Goal: Information Seeking & Learning: Learn about a topic

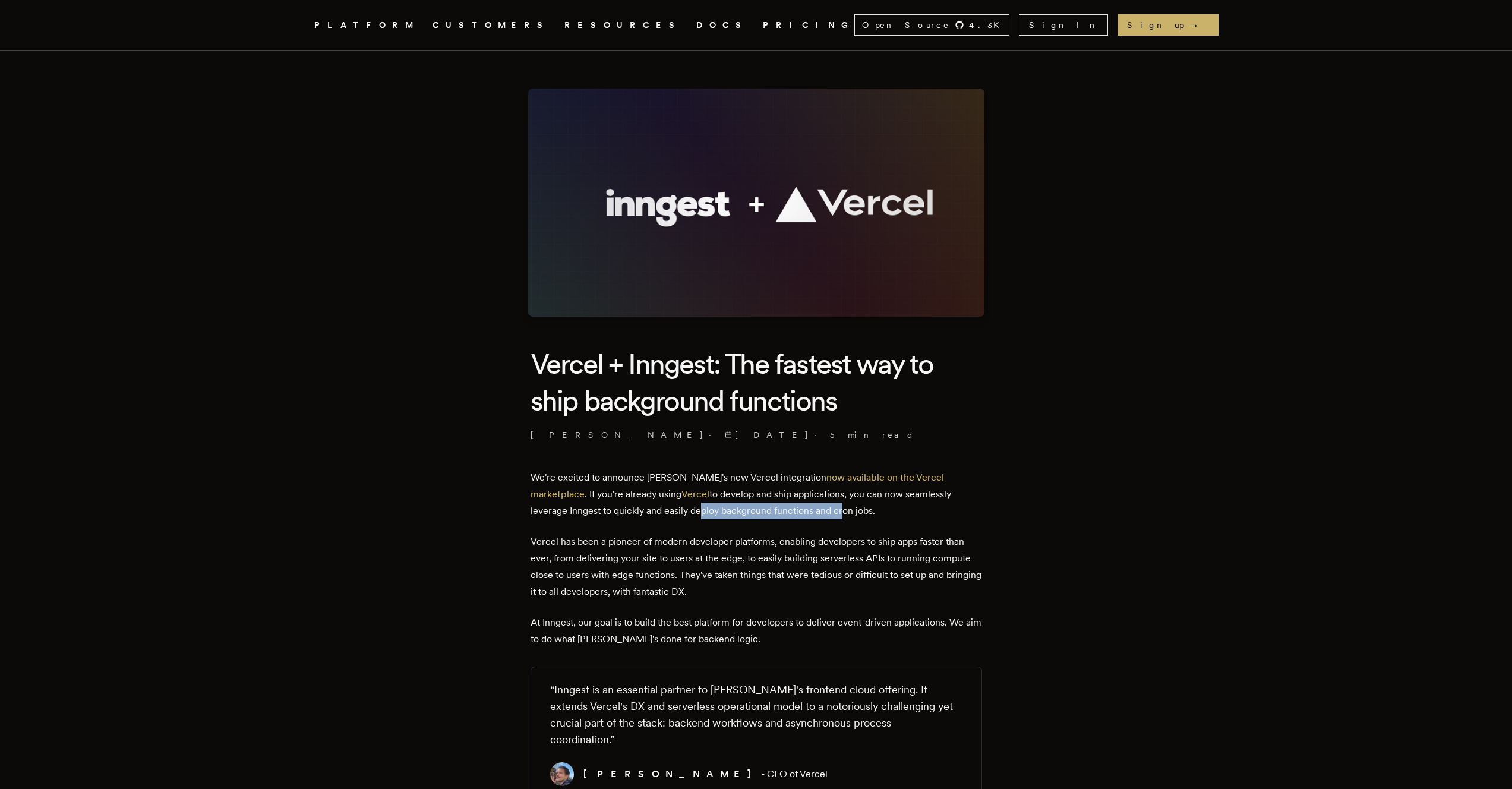
drag, startPoint x: 617, startPoint y: 513, endPoint x: 792, endPoint y: 510, distance: 175.0
click at [777, 510] on p "We're excited to announce Inngest's new Vercel integration now available on the…" at bounding box center [756, 495] width 452 height 50
click at [800, 509] on p "We're excited to announce Inngest's new Vercel integration now available on the…" at bounding box center [756, 495] width 452 height 50
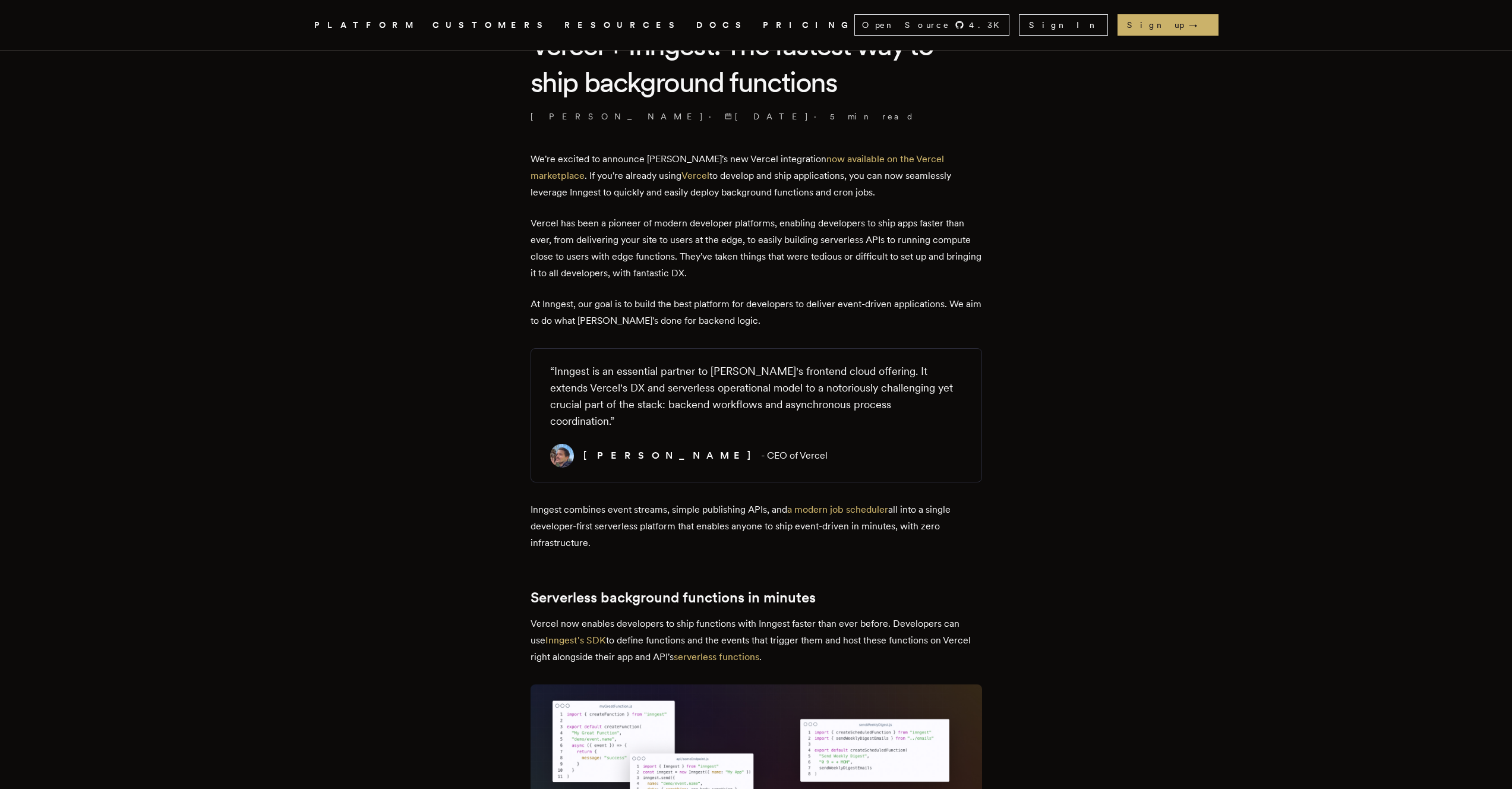
scroll to position [440, 0]
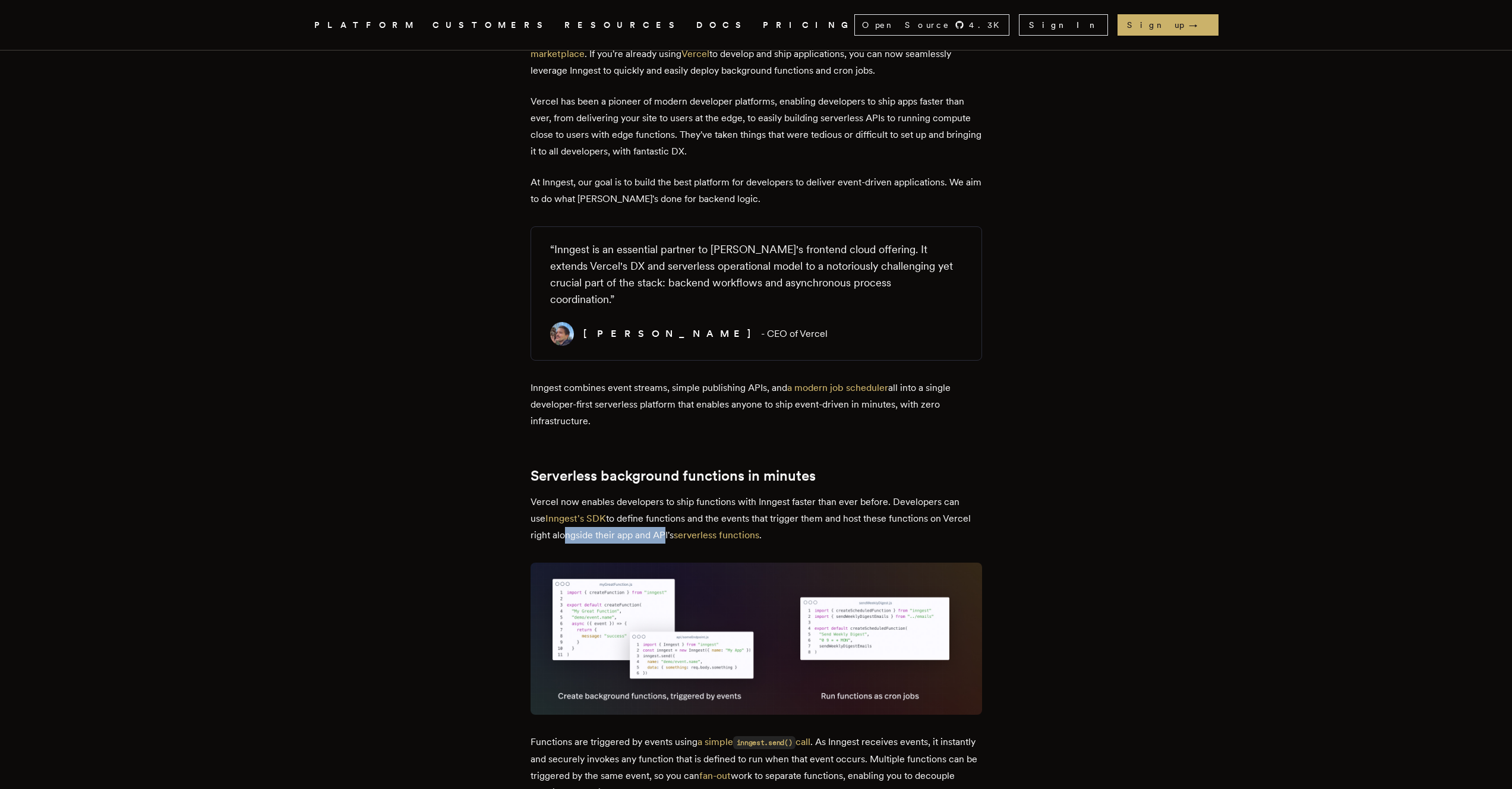
drag, startPoint x: 564, startPoint y: 518, endPoint x: 664, endPoint y: 518, distance: 100.0
click at [662, 518] on p "Vercel now enables developers to ship functions with Inngest faster than ever b…" at bounding box center [756, 519] width 452 height 50
click at [620, 519] on p "Vercel now enables developers to ship functions with Inngest faster than ever b…" at bounding box center [756, 519] width 452 height 50
drag, startPoint x: 623, startPoint y: 519, endPoint x: 666, endPoint y: 517, distance: 43.0
click at [666, 517] on p "Vercel now enables developers to ship functions with Inngest faster than ever b…" at bounding box center [756, 519] width 452 height 50
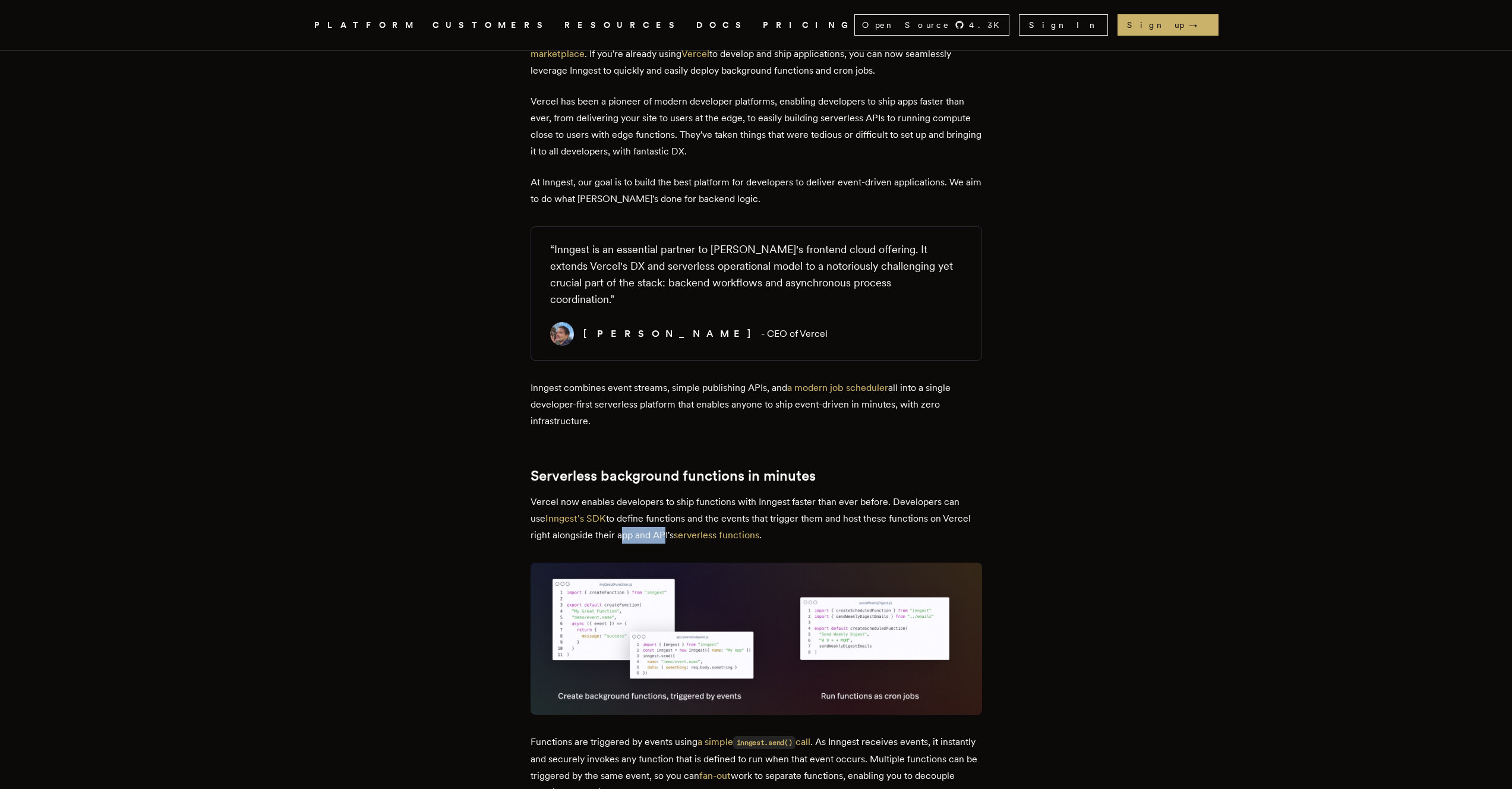
click at [666, 517] on p "Vercel now enables developers to ship functions with Inngest faster than ever b…" at bounding box center [756, 519] width 452 height 50
drag, startPoint x: 714, startPoint y: 501, endPoint x: 807, endPoint y: 512, distance: 93.6
click at [807, 512] on p "Vercel now enables developers to ship functions with Inngest faster than ever b…" at bounding box center [756, 519] width 452 height 50
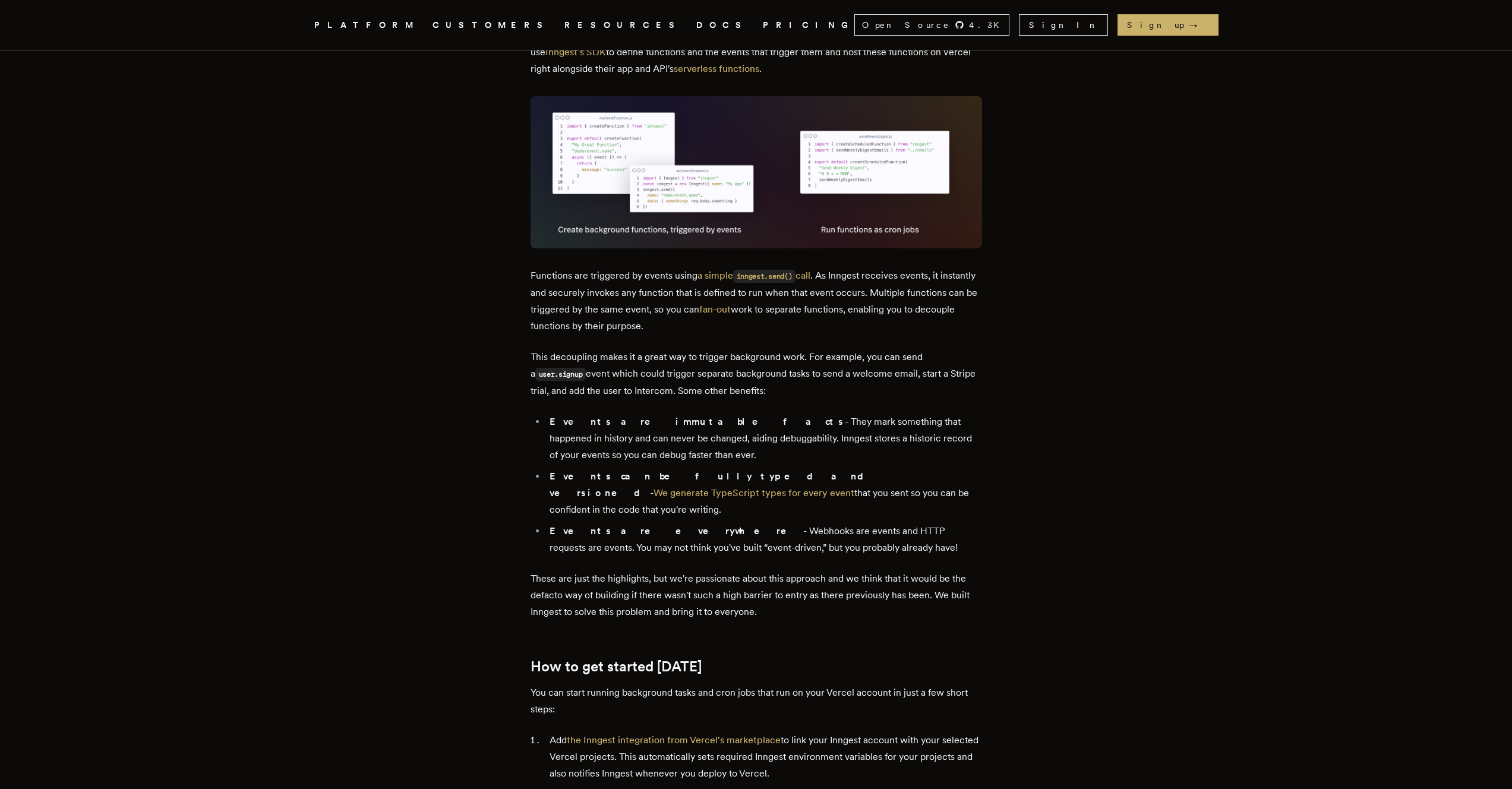
scroll to position [977, 0]
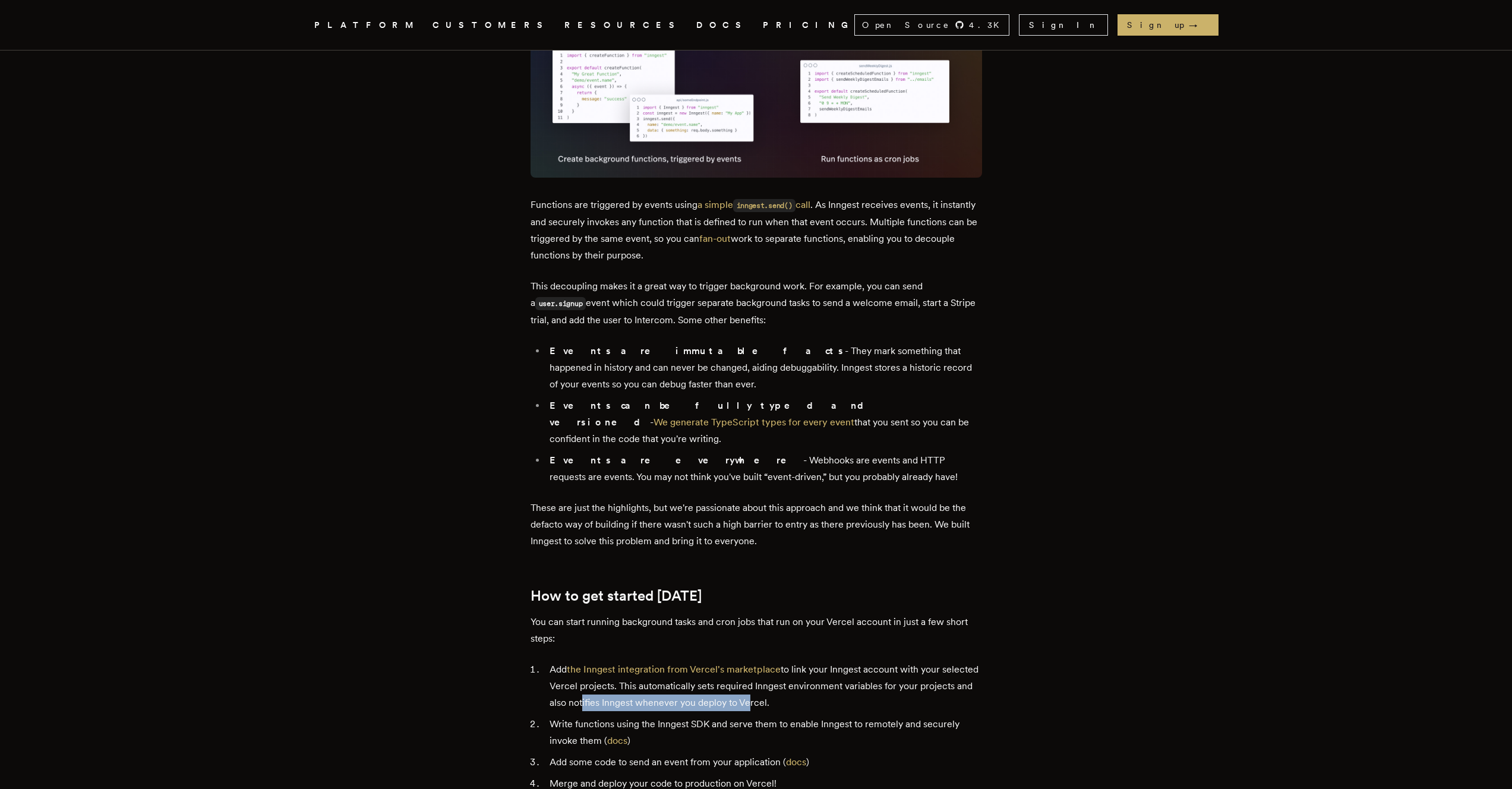
drag, startPoint x: 637, startPoint y: 668, endPoint x: 801, endPoint y: 667, distance: 164.0
click at [801, 667] on li "Add the Inngest integration from Vercel's marketplace to link your Inngest acco…" at bounding box center [763, 686] width 436 height 50
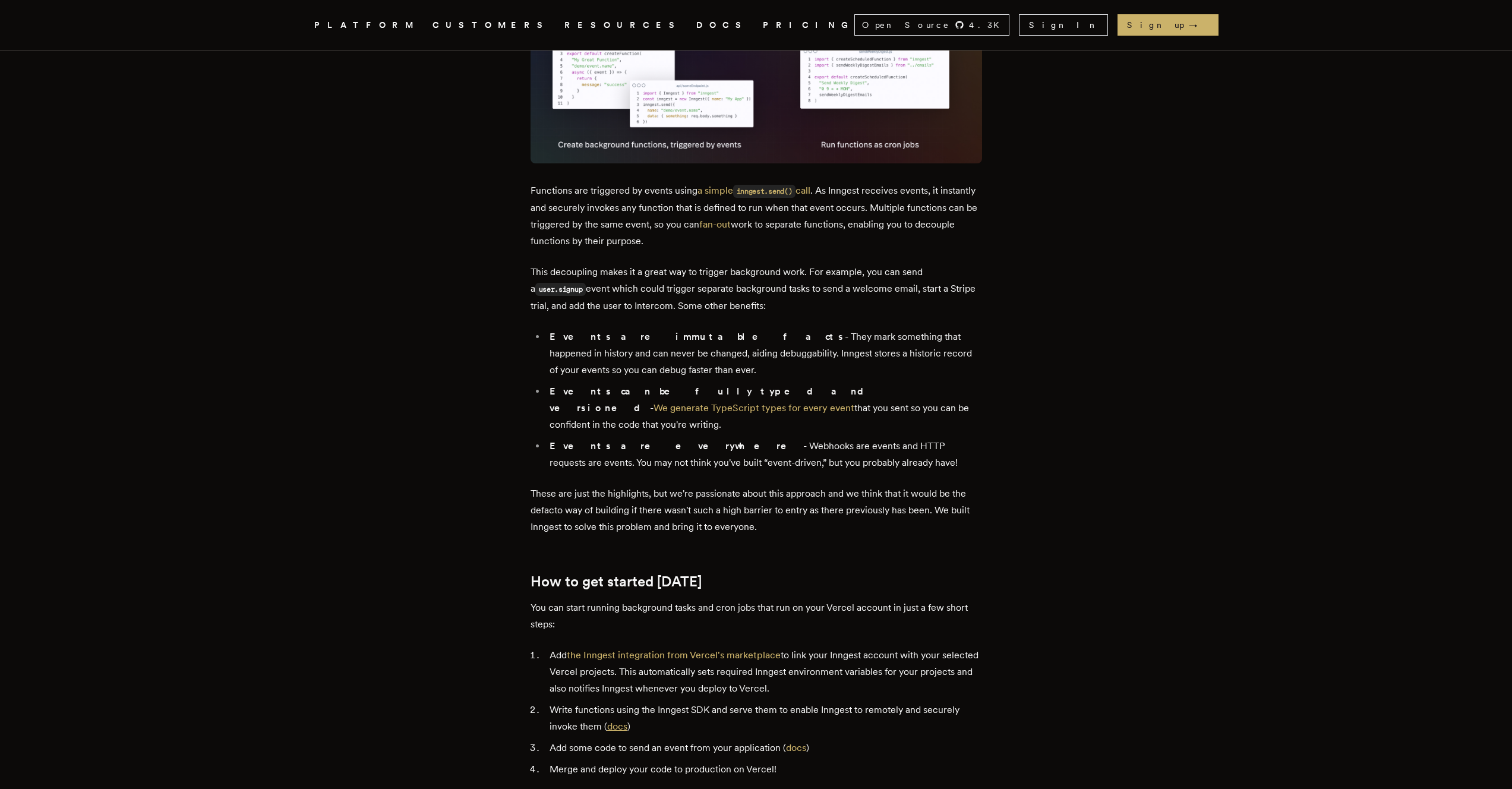
click at [625, 721] on link "docs" at bounding box center [617, 726] width 21 height 12
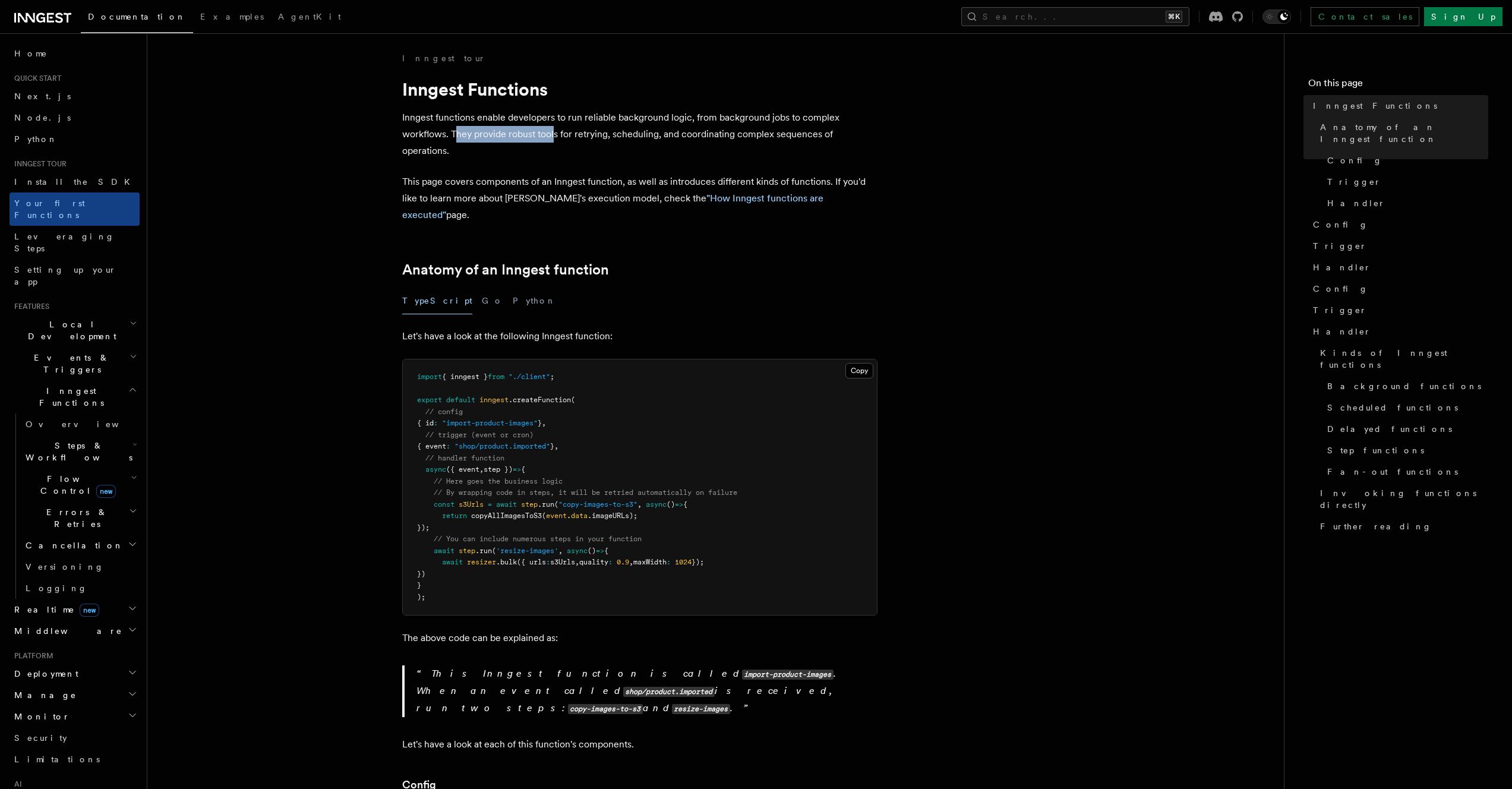
drag, startPoint x: 453, startPoint y: 133, endPoint x: 555, endPoint y: 137, distance: 102.1
click at [555, 137] on p "Inngest functions enable developers to run reliable background logic, from back…" at bounding box center [640, 134] width 475 height 50
drag, startPoint x: 477, startPoint y: 183, endPoint x: 607, endPoint y: 183, distance: 130.0
click at [607, 183] on p "This page covers components of an Inngest function, as well as introduces diffe…" at bounding box center [640, 199] width 475 height 50
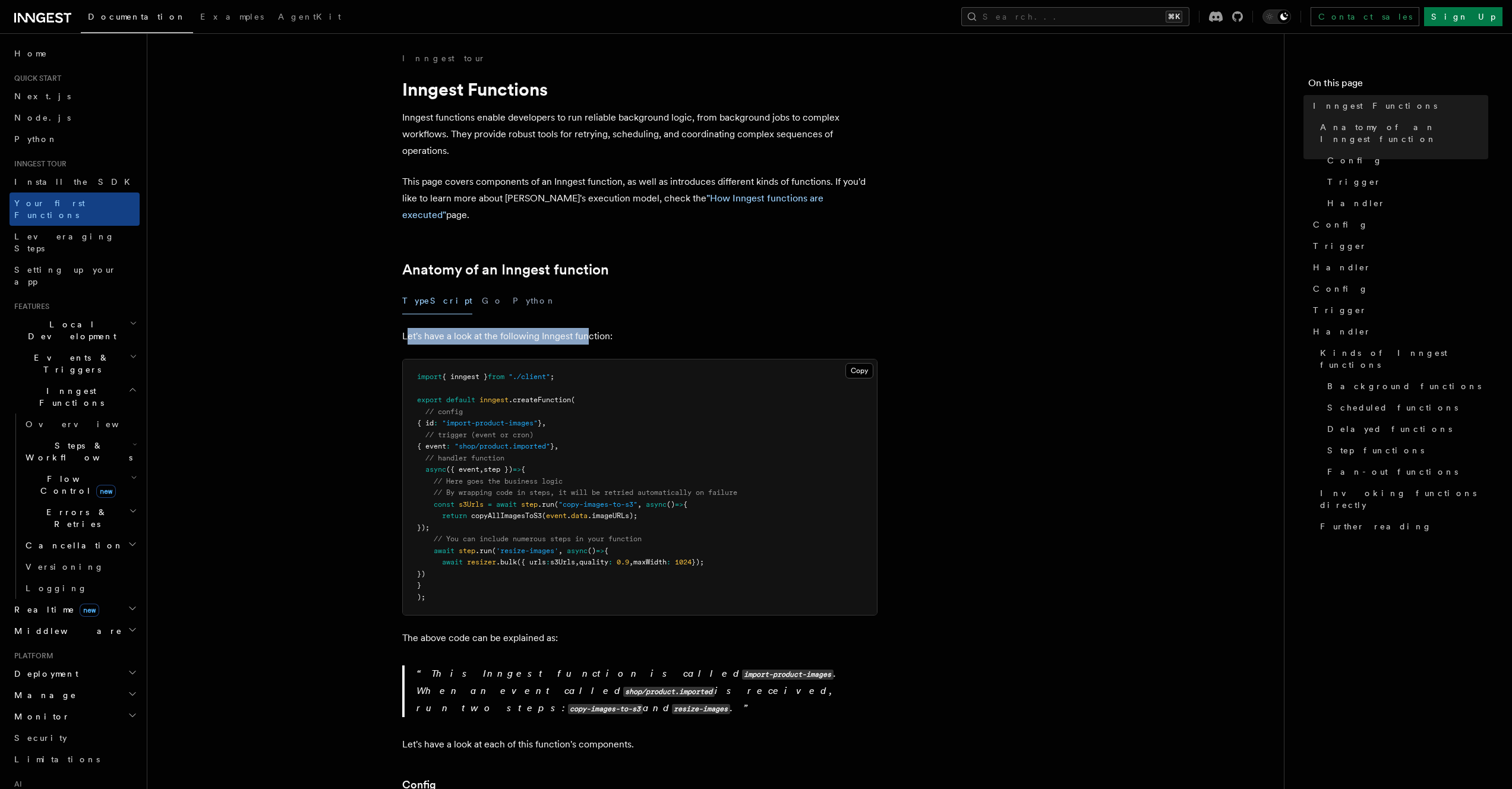
drag, startPoint x: 410, startPoint y: 320, endPoint x: 590, endPoint y: 321, distance: 180.0
click at [590, 328] on p "Let's have a look at the following Inngest function:" at bounding box center [640, 336] width 475 height 17
click at [41, 104] on link "Next.js" at bounding box center [74, 97] width 130 height 21
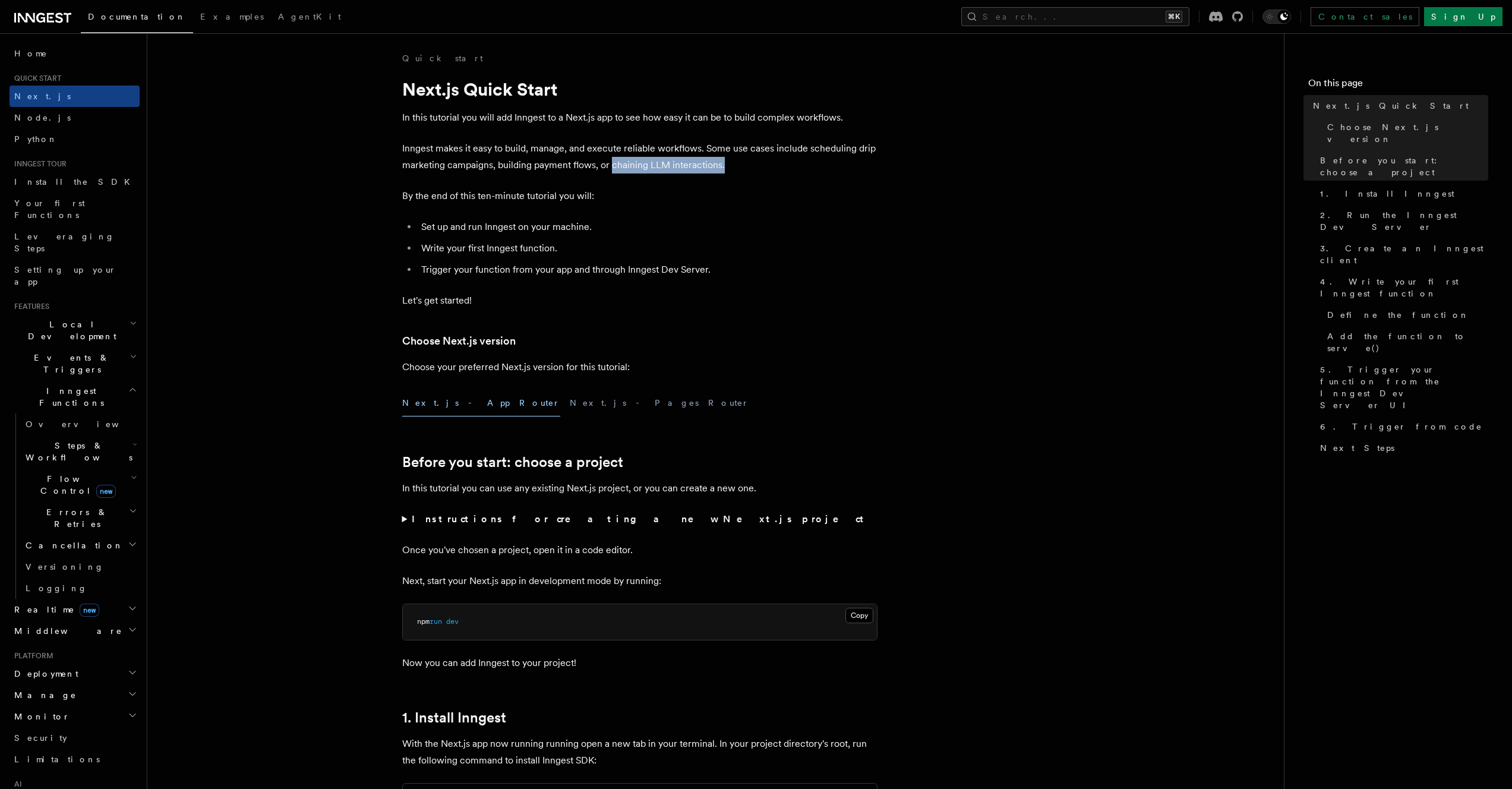
drag, startPoint x: 672, startPoint y: 166, endPoint x: 727, endPoint y: 169, distance: 55.1
click at [727, 169] on p "Inngest makes it easy to build, manage, and execute reliable workflows. Some us…" at bounding box center [640, 157] width 475 height 33
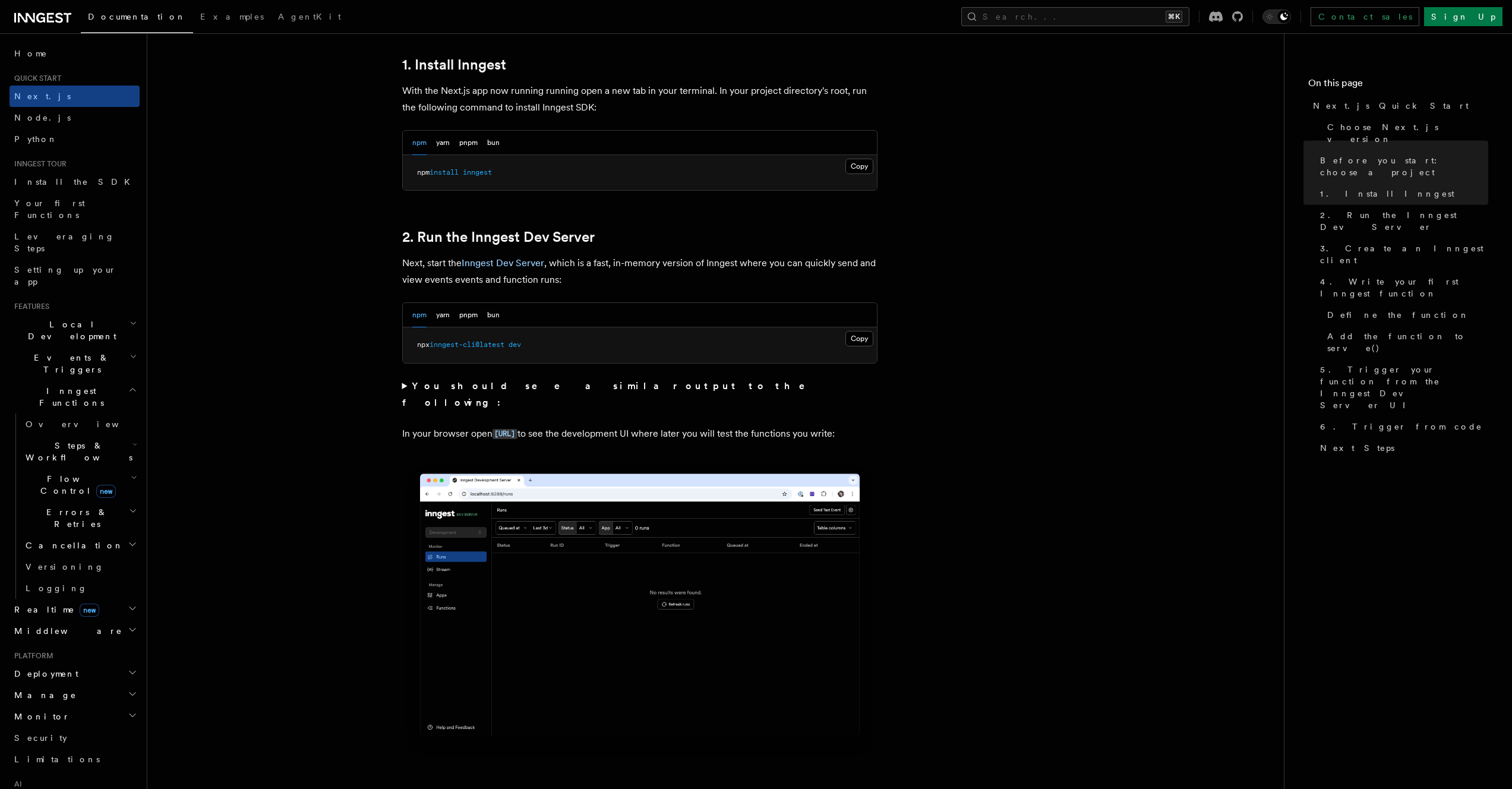
scroll to position [742, 0]
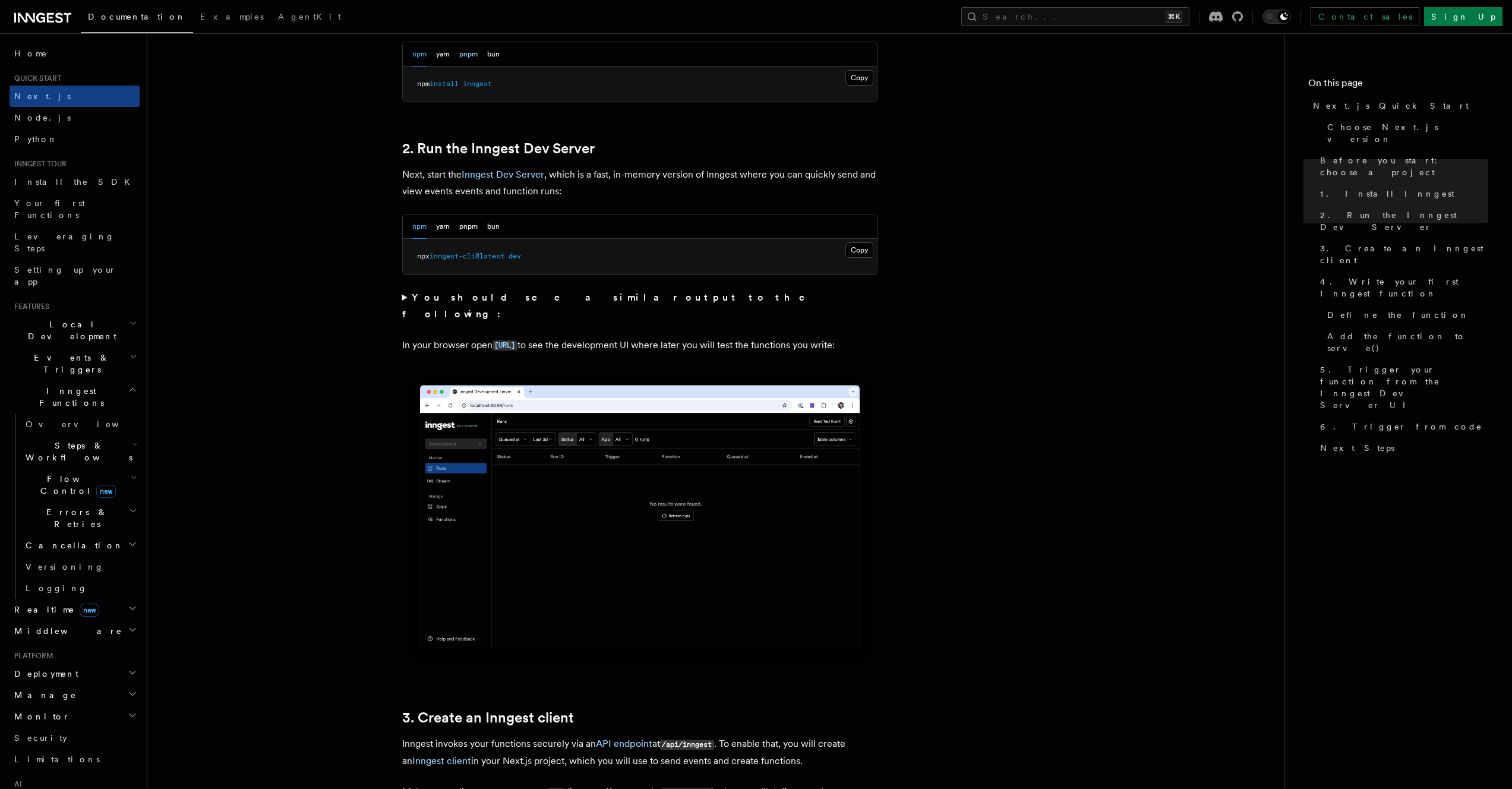
click at [471, 47] on button "pnpm" at bounding box center [468, 54] width 19 height 24
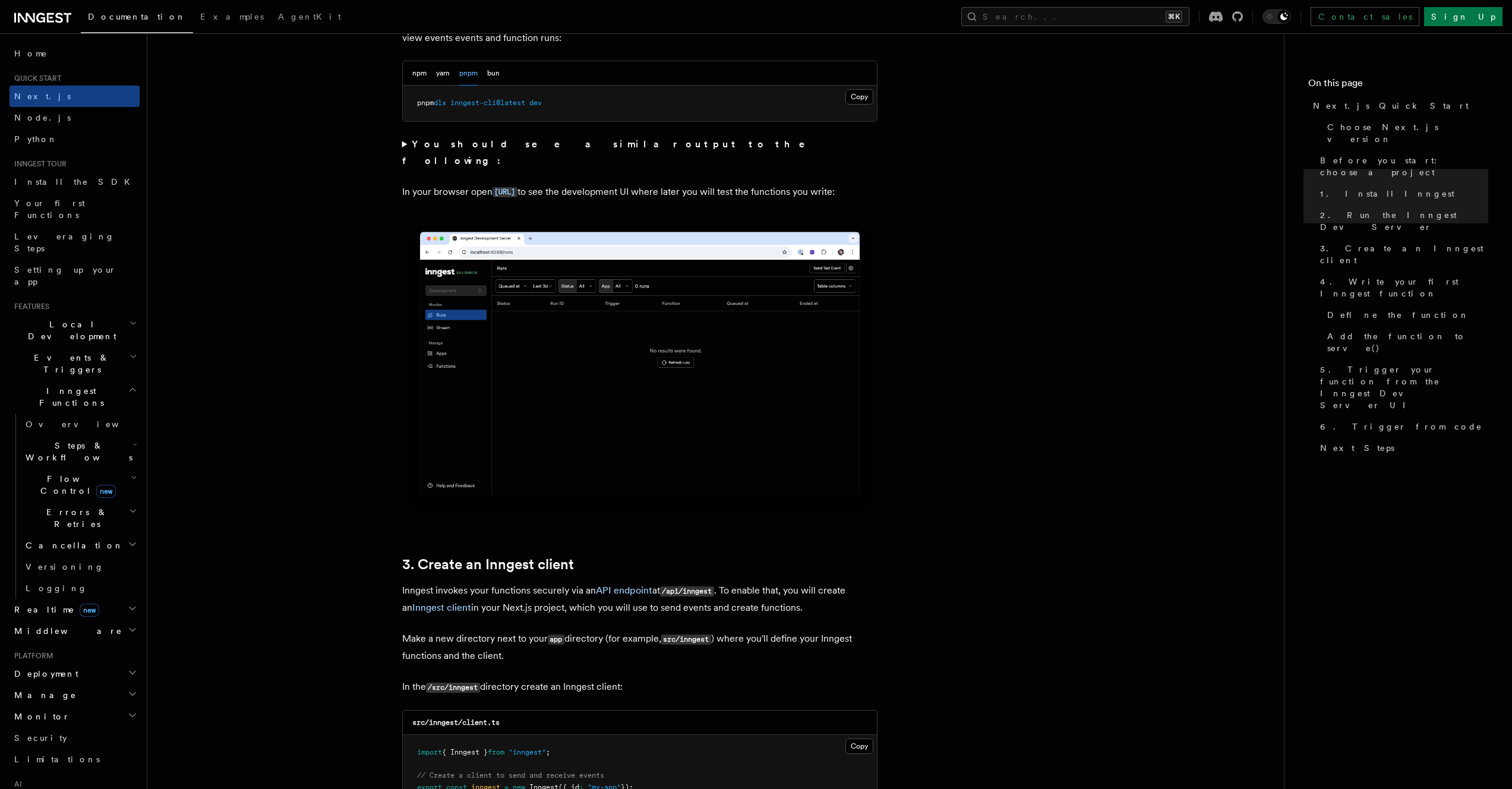
scroll to position [977, 0]
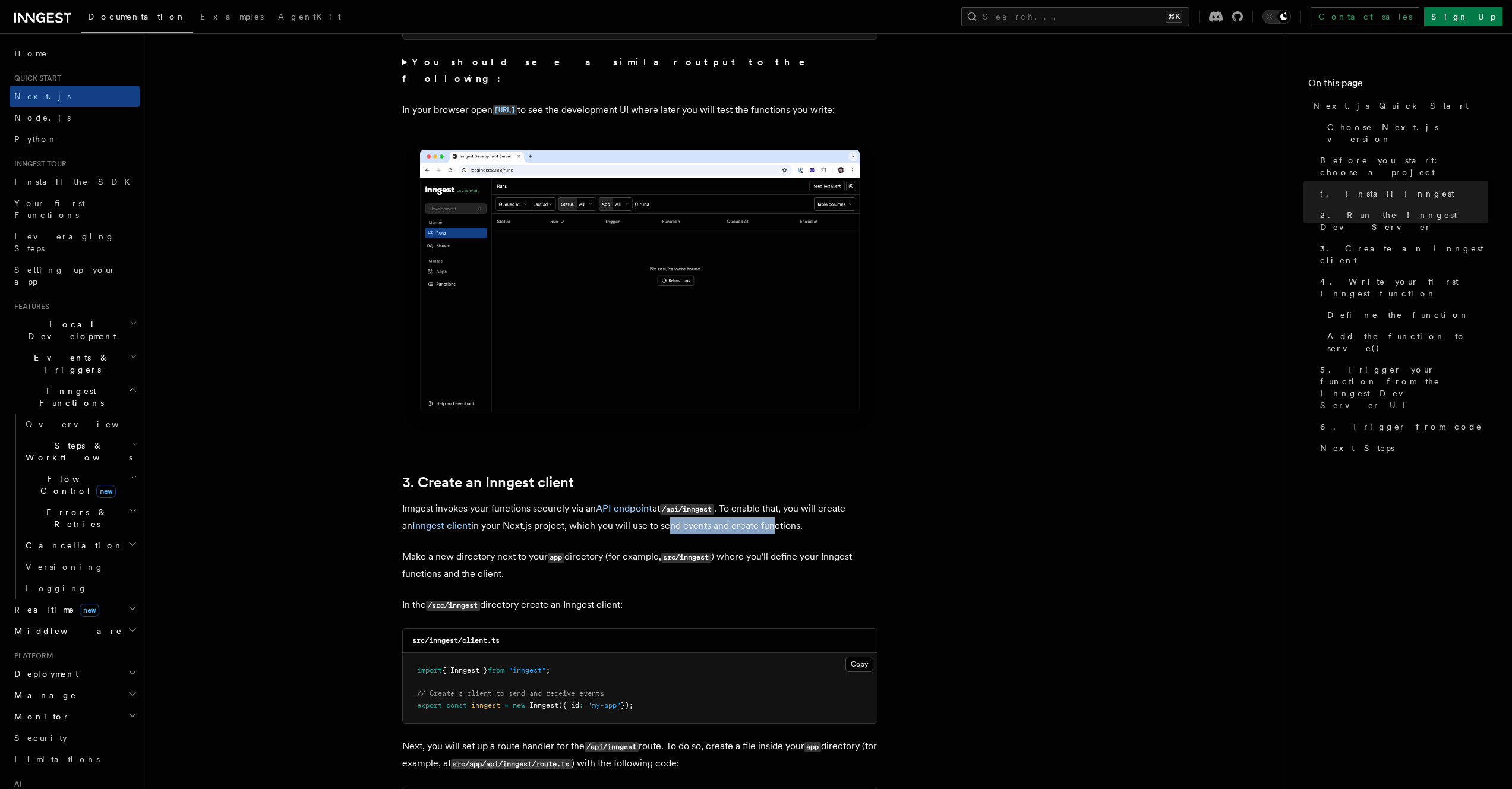
drag, startPoint x: 651, startPoint y: 526, endPoint x: 758, endPoint y: 528, distance: 107.0
click at [758, 528] on p "Inngest invokes your functions securely via an API endpoint at /api/inngest . T…" at bounding box center [640, 517] width 475 height 34
drag, startPoint x: 487, startPoint y: 605, endPoint x: 621, endPoint y: 608, distance: 134.0
click at [621, 608] on p "In the /src/inngest directory create an Inngest client:" at bounding box center [640, 605] width 475 height 17
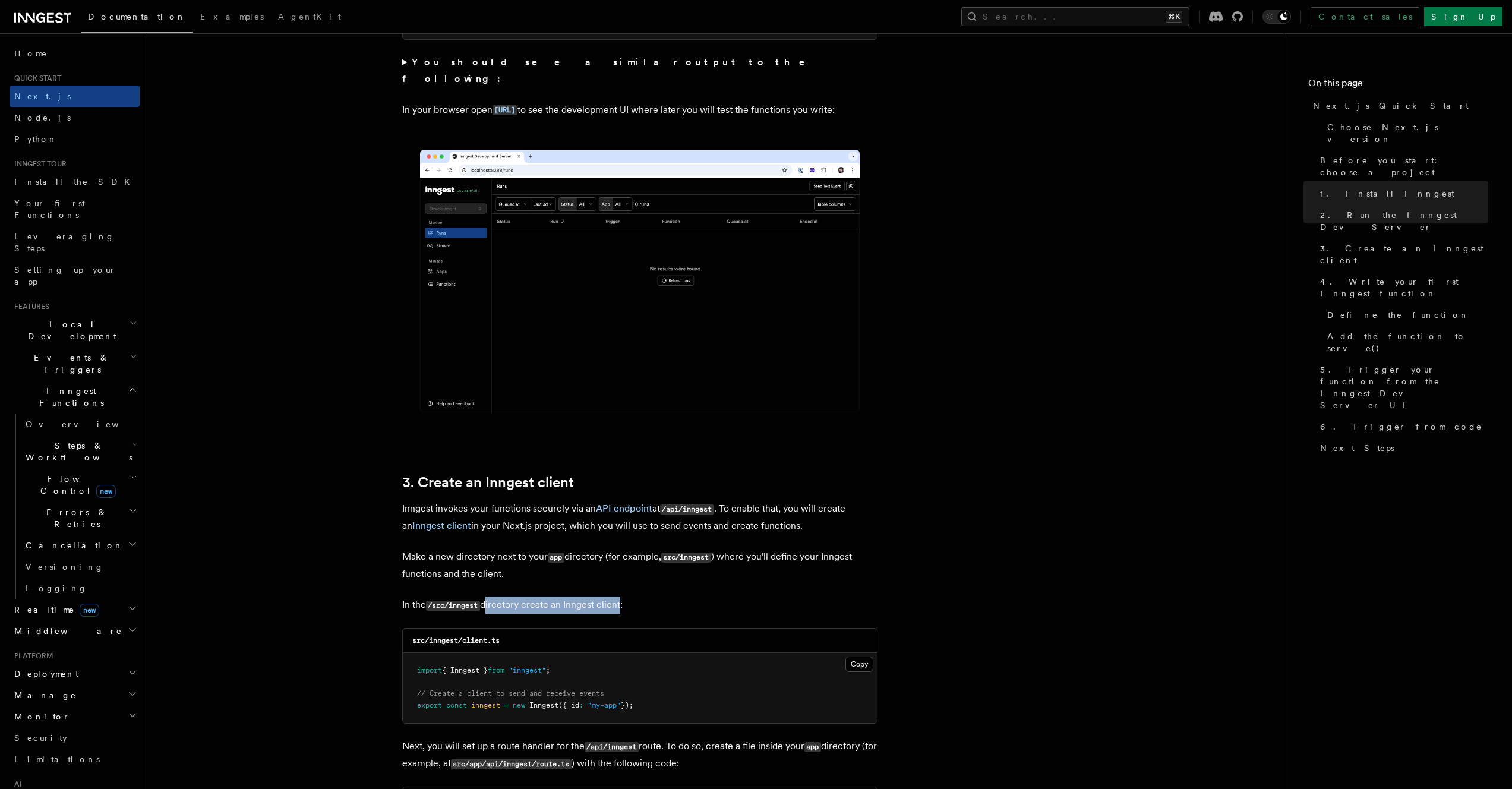
click at [621, 608] on p "In the /src/inngest directory create an Inngest client:" at bounding box center [640, 605] width 475 height 17
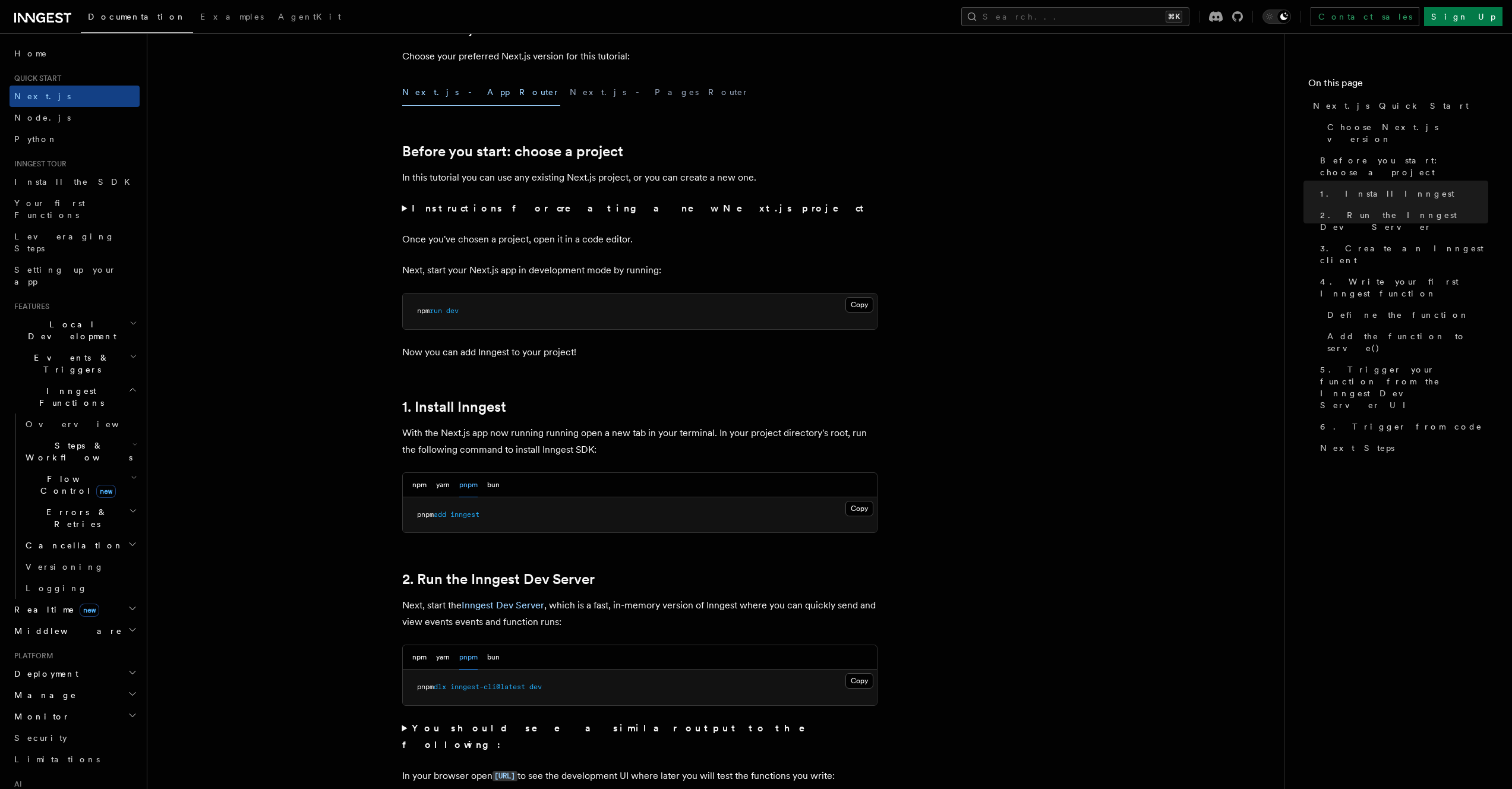
scroll to position [0, 0]
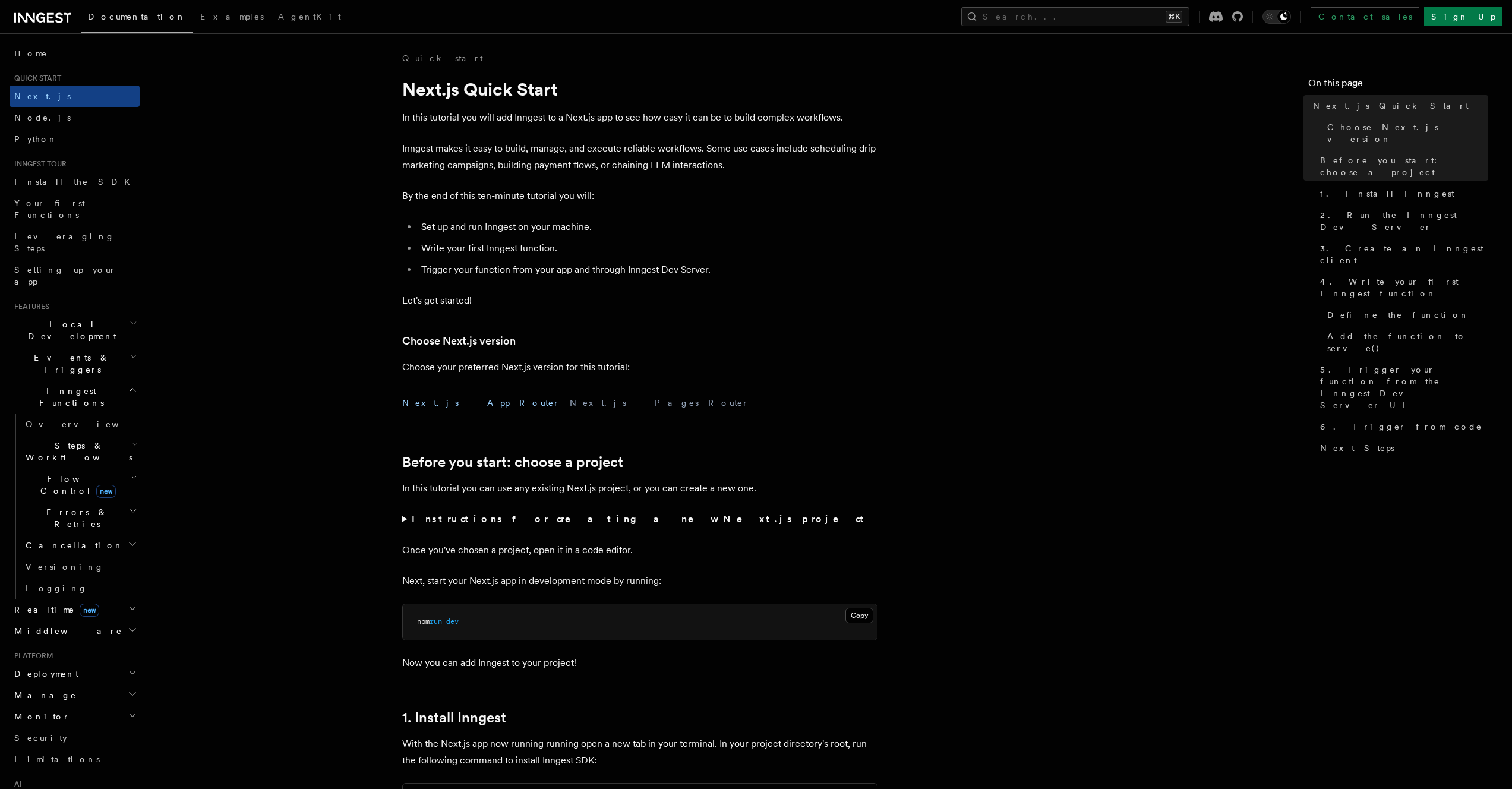
click at [131, 26] on link "Documentation" at bounding box center [137, 18] width 113 height 30
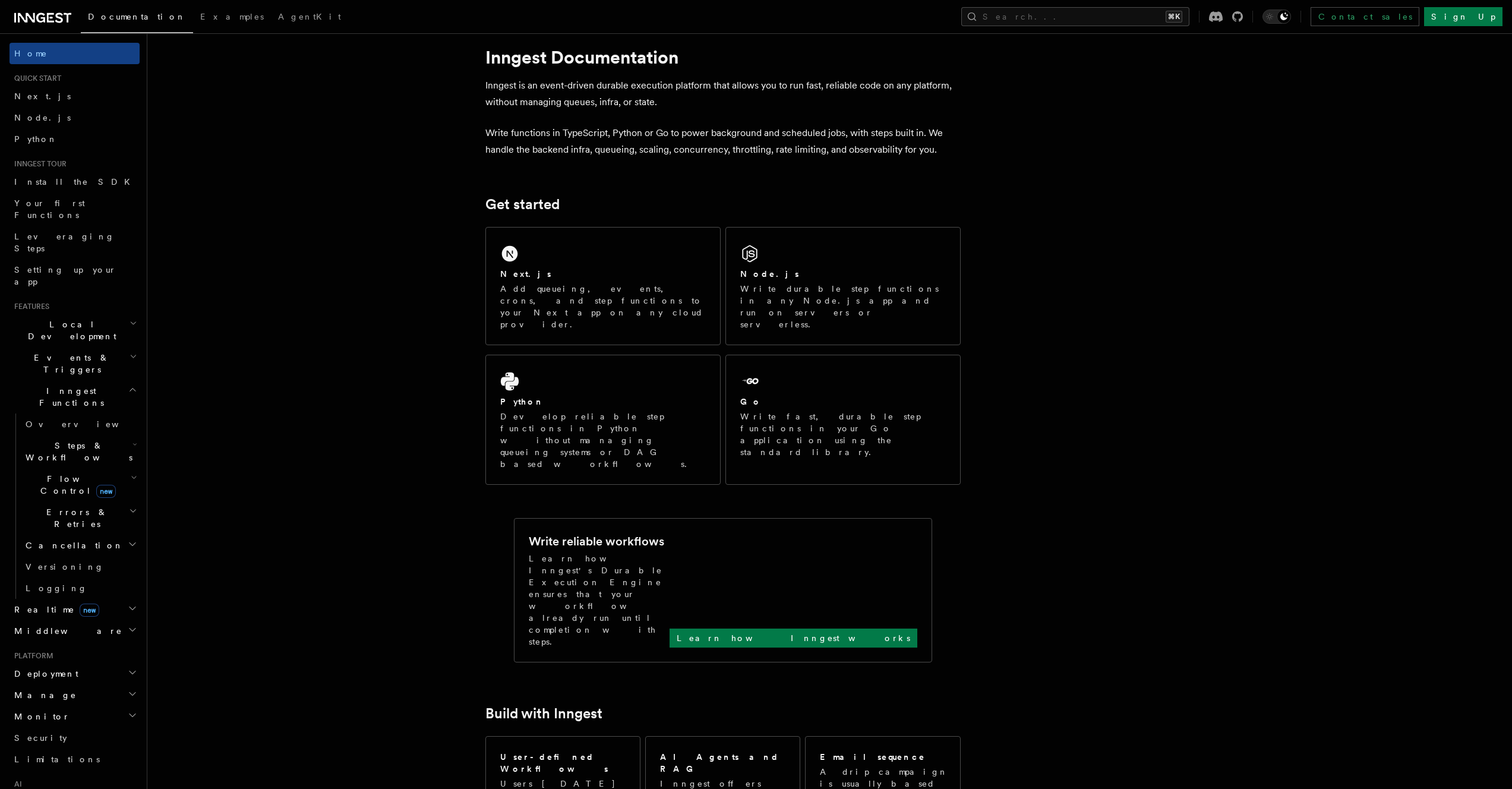
scroll to position [22, 0]
click at [839, 630] on p "Learn how Inngest works" at bounding box center [793, 635] width 234 height 12
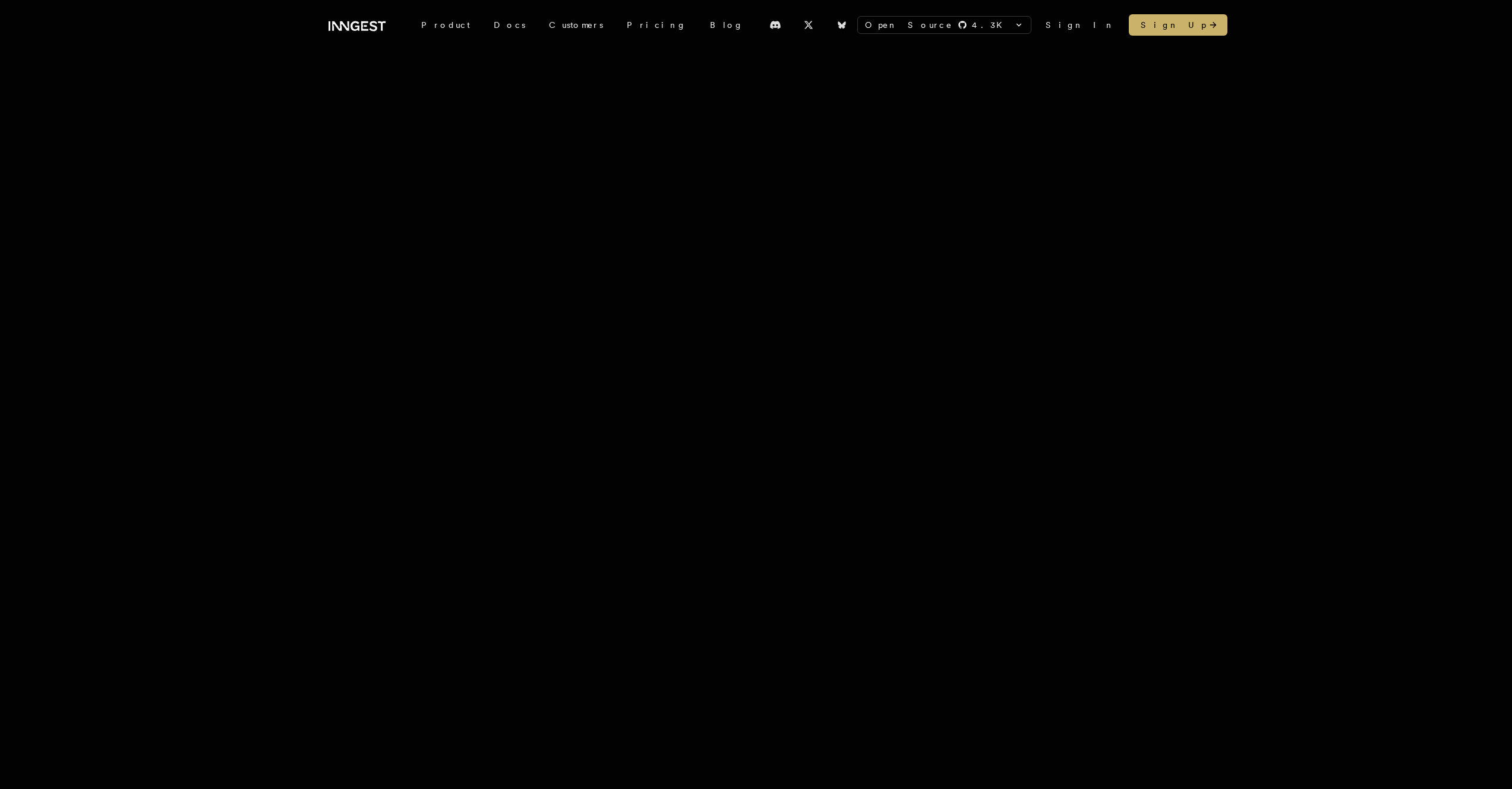
click at [151, 146] on div "Open Source 4.3 K inngest/inngest inngest/inngest-js inngest/inngest-py inngest…" at bounding box center [756, 795] width 1512 height 1591
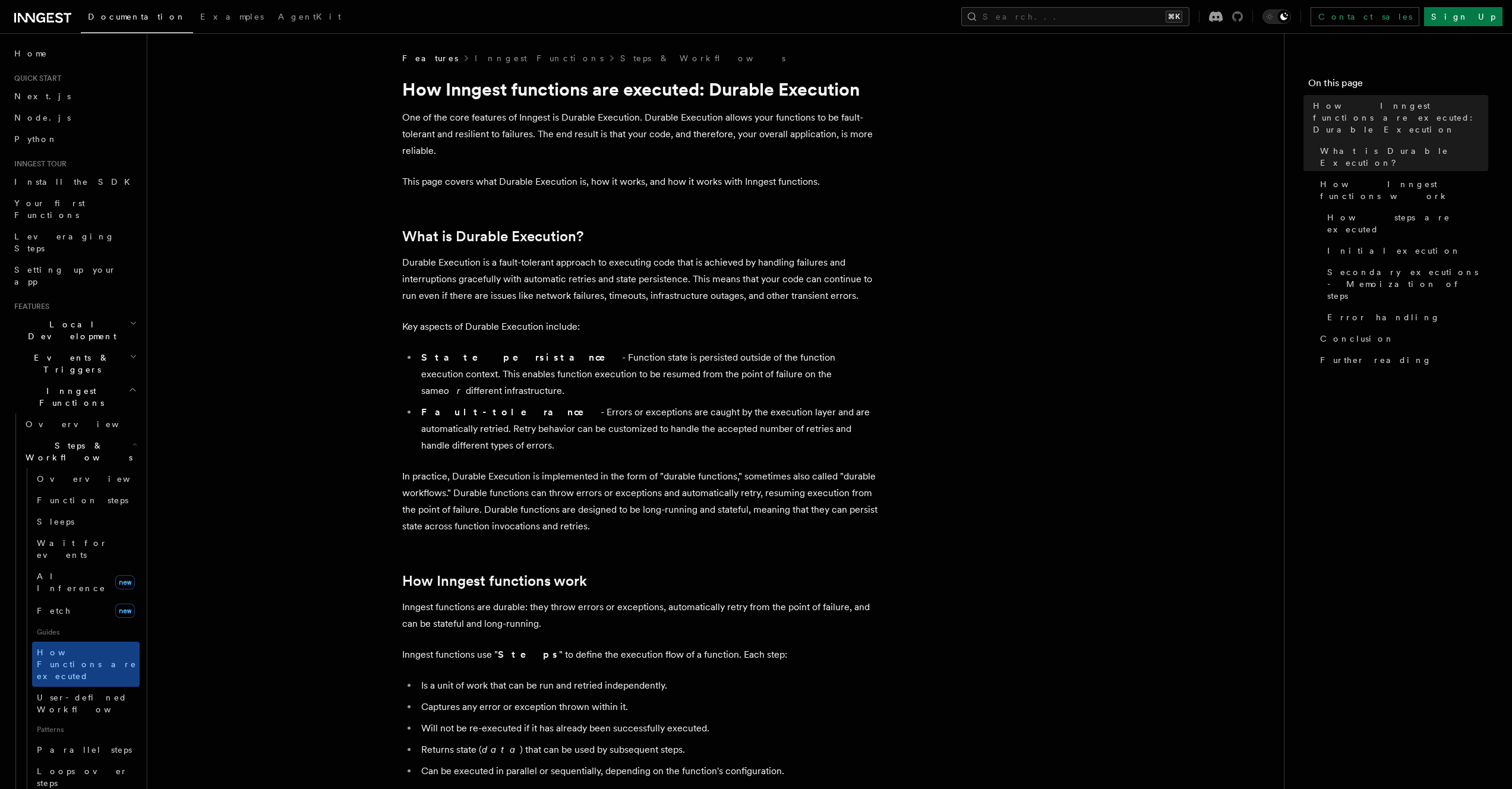
click at [1243, 17] on icon at bounding box center [1237, 17] width 11 height 11
